Goal: Find specific page/section: Find specific page/section

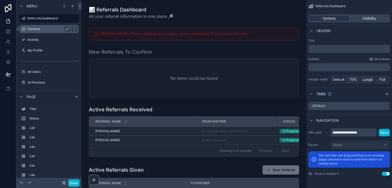
click at [49, 30] on label "Partners" at bounding box center [48, 29] width 41 height 4
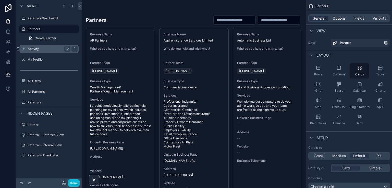
click at [37, 49] on label "Activity" at bounding box center [48, 49] width 41 height 4
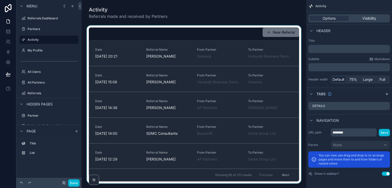
drag, startPoint x: 294, startPoint y: 51, endPoint x: 294, endPoint y: 59, distance: 8.2
click at [294, 59] on div "scrollable content" at bounding box center [194, 105] width 217 height 158
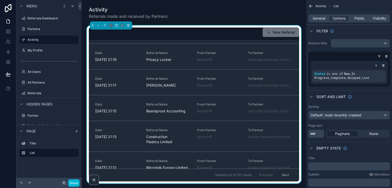
scroll to position [485, 0]
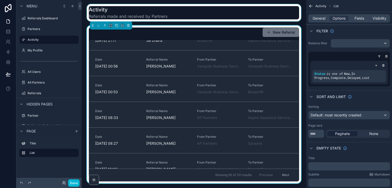
click at [194, 11] on div "scrollable content" at bounding box center [194, 12] width 217 height 17
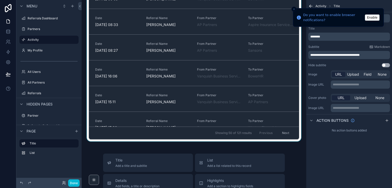
scroll to position [0, 0]
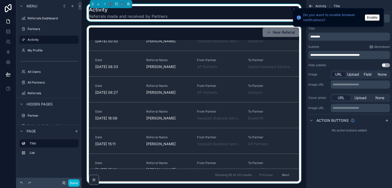
drag, startPoint x: 295, startPoint y: 104, endPoint x: 295, endPoint y: 118, distance: 13.8
click at [295, 118] on div "scrollable content" at bounding box center [194, 105] width 217 height 158
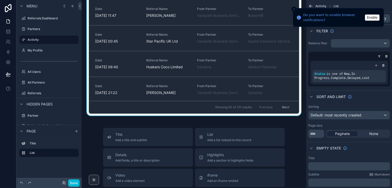
scroll to position [128, 0]
